Goal: Information Seeking & Learning: Find specific page/section

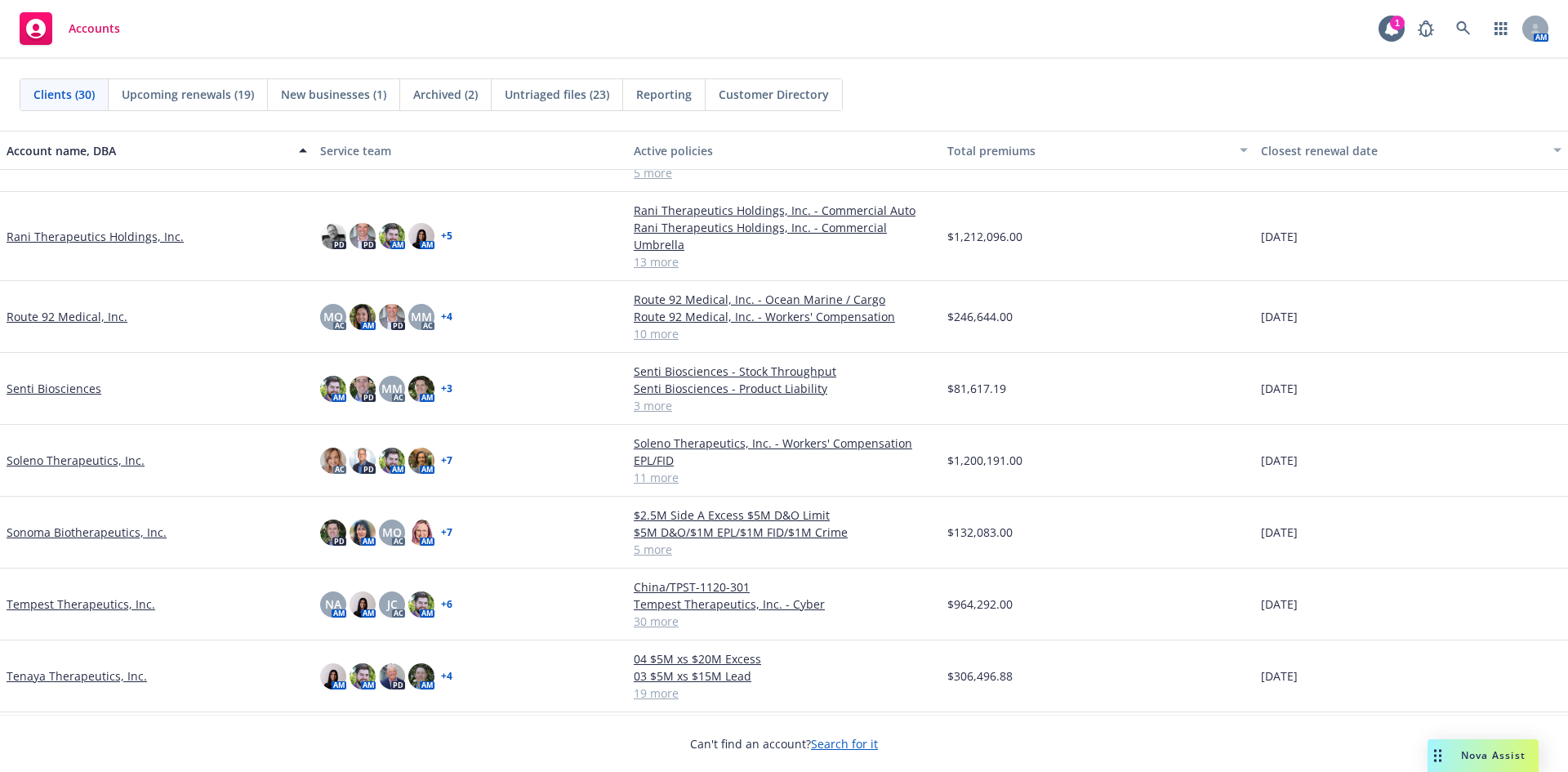
scroll to position [1475, 0]
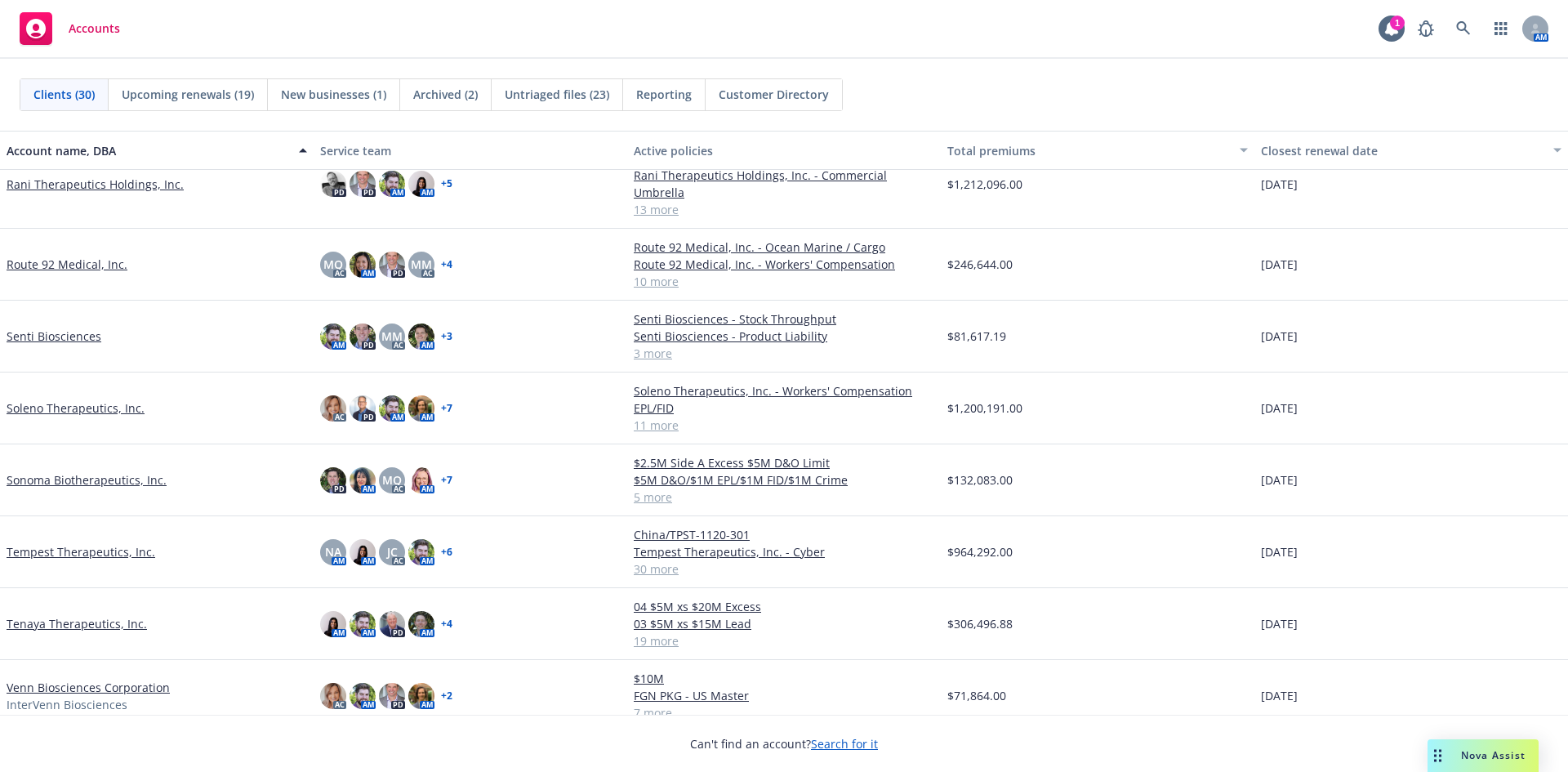
click at [70, 615] on link "Tenaya Therapeutics, Inc." at bounding box center [77, 624] width 141 height 17
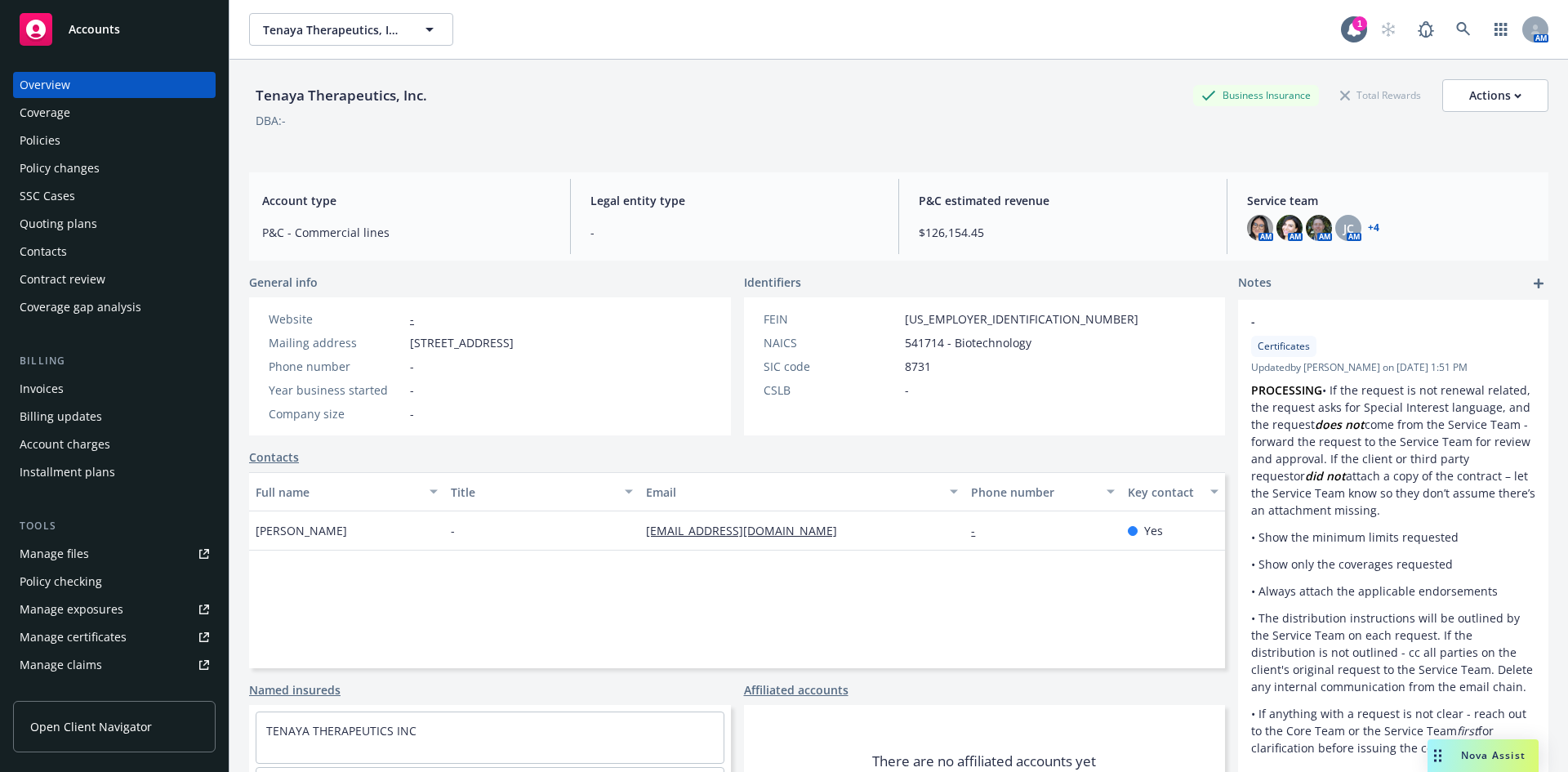
click at [48, 146] on div "Policies" at bounding box center [39, 140] width 40 height 26
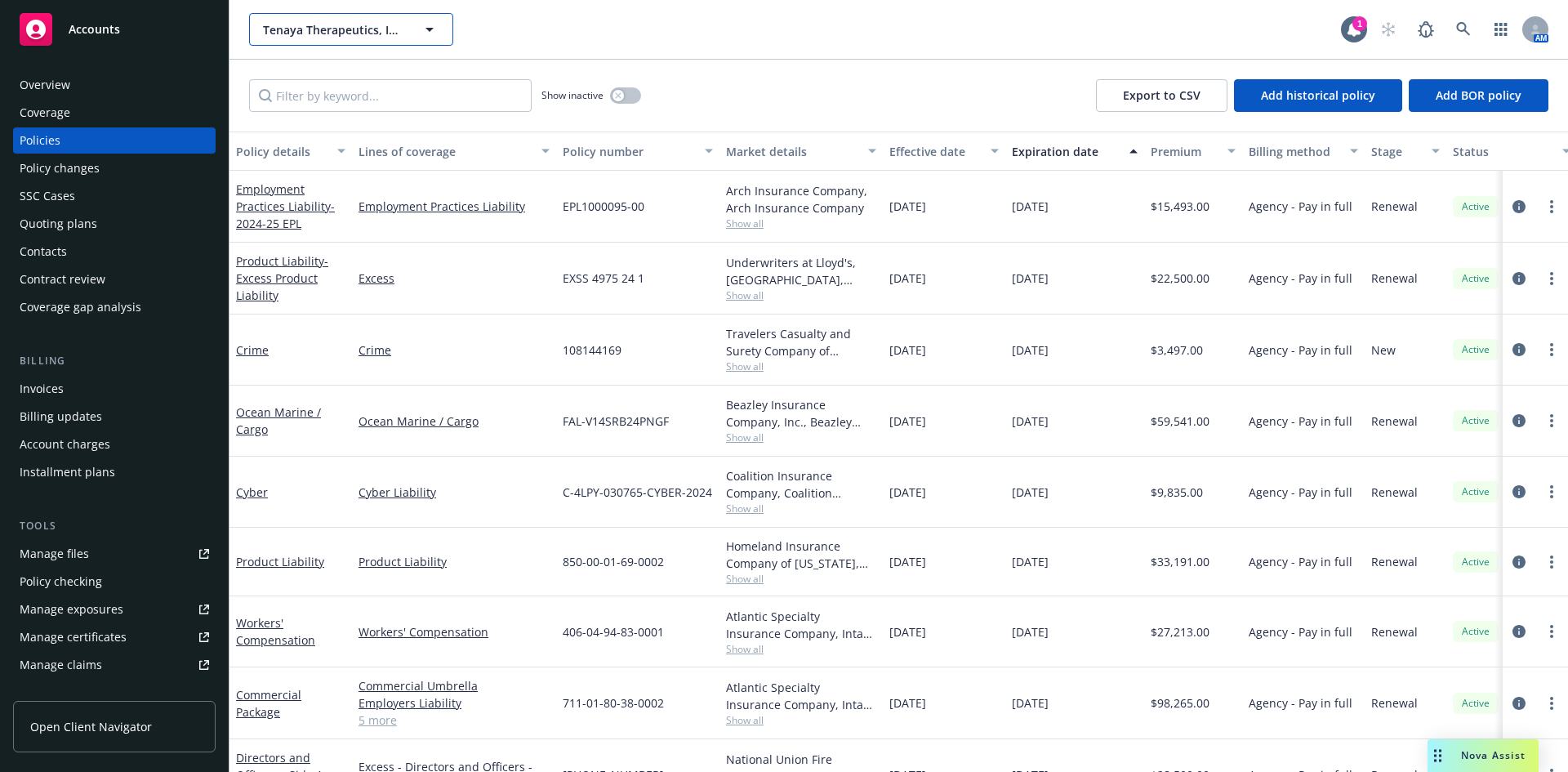
click at [414, 34] on button "Tenaya Therapeutics, Inc." at bounding box center [351, 30] width 204 height 33
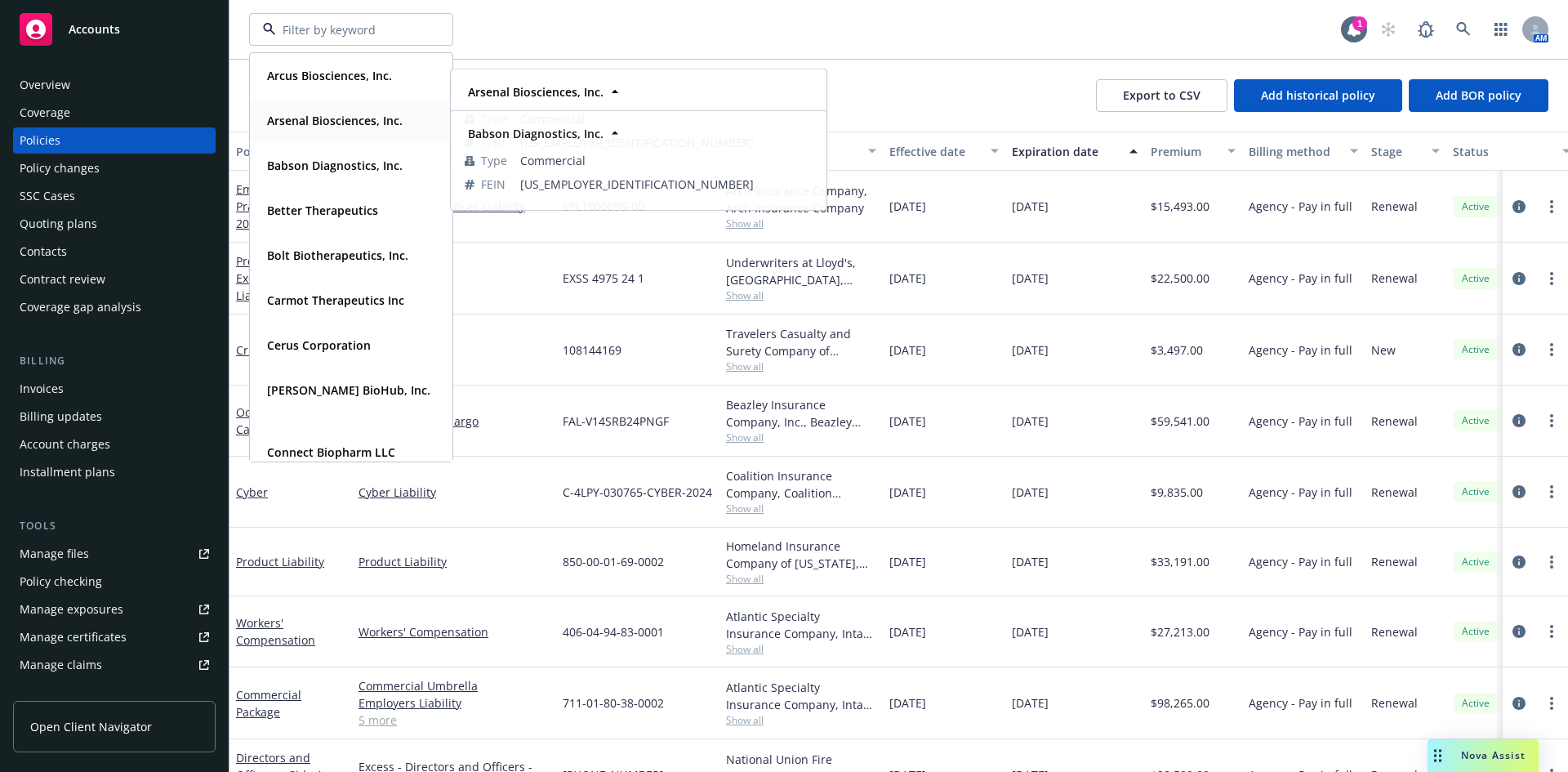
click at [345, 114] on strong "Arsenal Biosciences, Inc." at bounding box center [334, 120] width 136 height 15
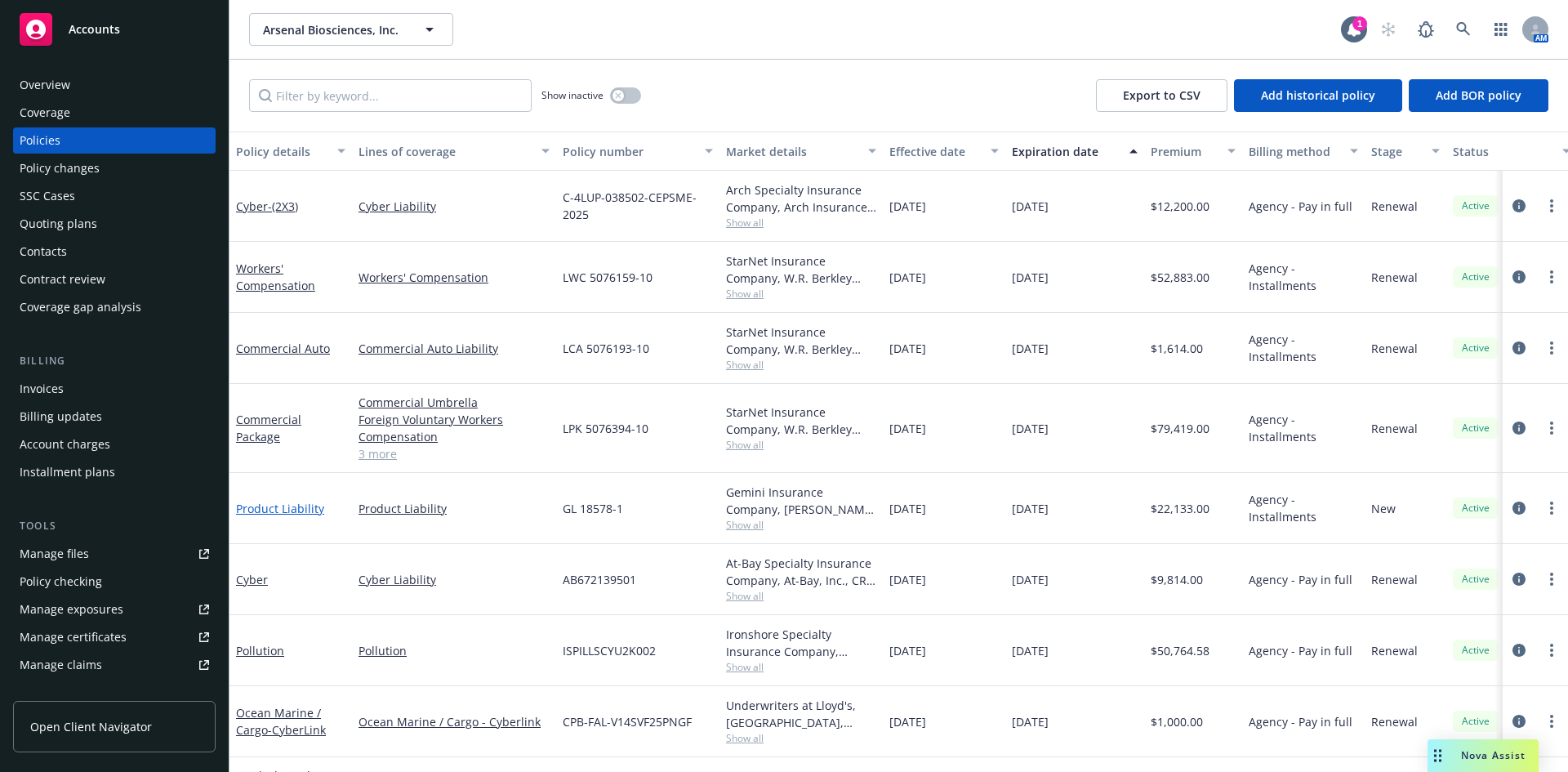
click at [294, 504] on link "Product Liability" at bounding box center [280, 508] width 89 height 15
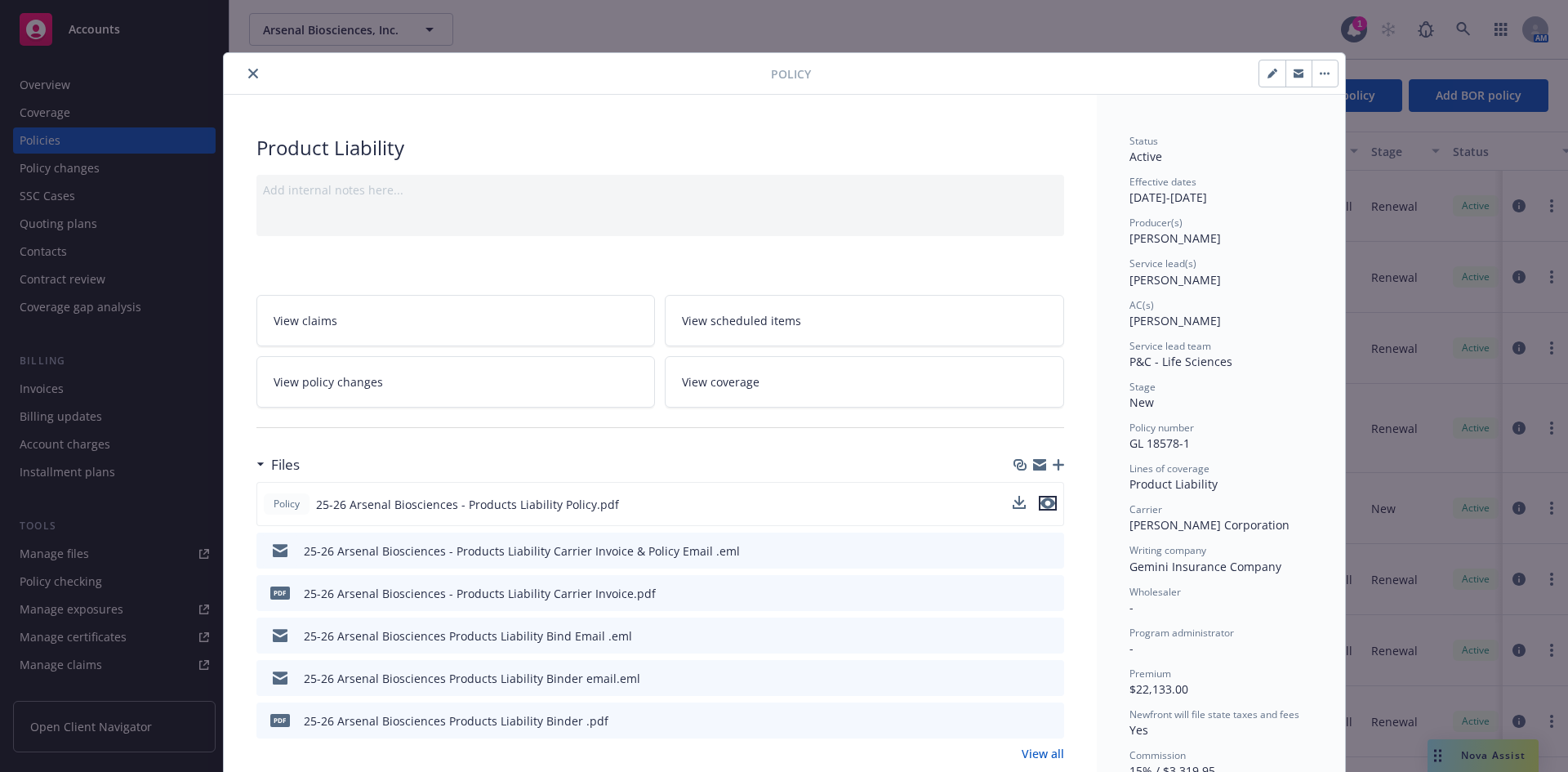
click at [1043, 502] on icon "preview file" at bounding box center [1047, 503] width 14 height 12
click at [245, 79] on button "close" at bounding box center [253, 73] width 19 height 19
